Goal: Navigation & Orientation: Find specific page/section

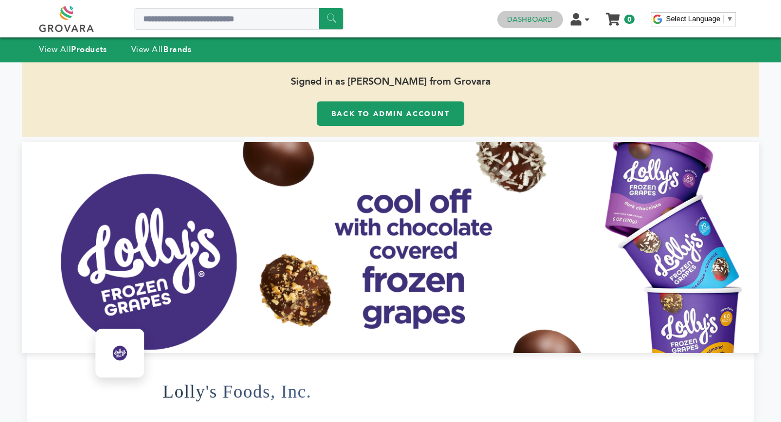
click at [518, 25] on h4 "Dashboard" at bounding box center [529, 19] width 65 height 17
click at [526, 24] on link "Dashboard" at bounding box center [530, 20] width 46 height 10
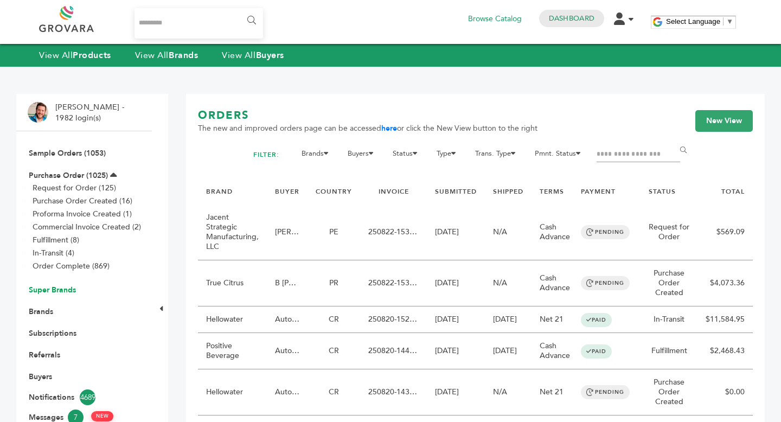
click at [61, 292] on link "Super Brands" at bounding box center [52, 290] width 47 height 10
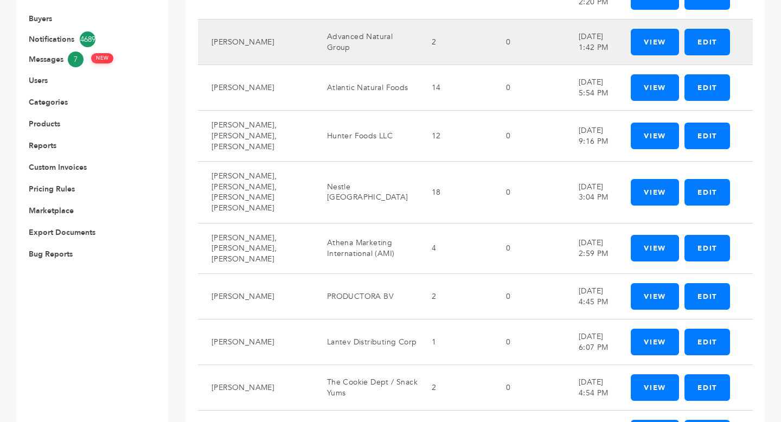
scroll to position [692, 0]
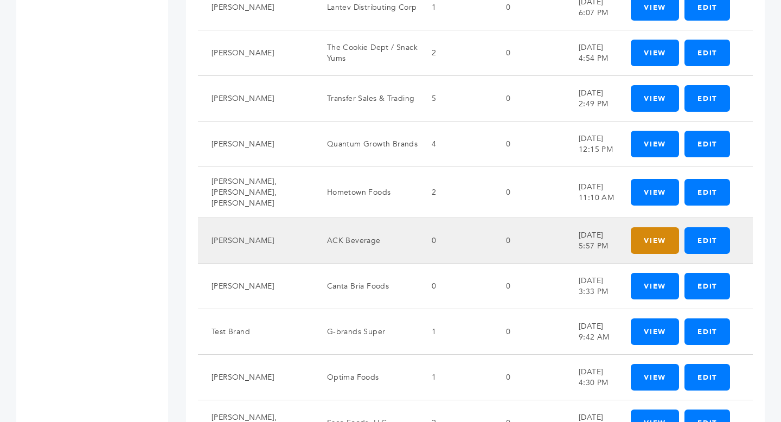
click at [649, 227] on link "View" at bounding box center [654, 240] width 48 height 27
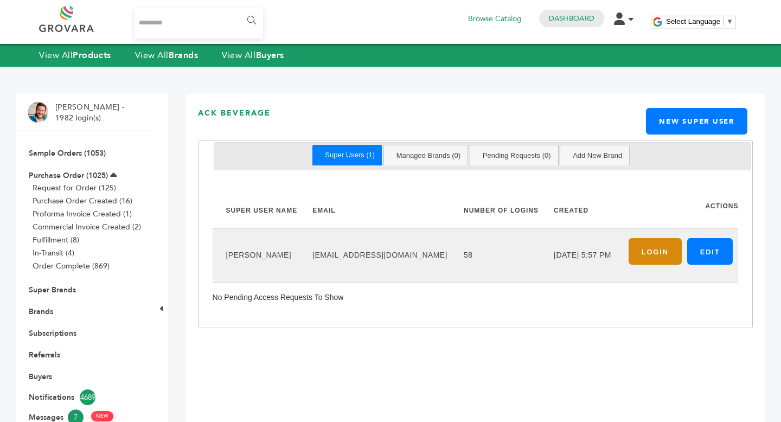
click at [656, 257] on link "Login" at bounding box center [654, 251] width 53 height 27
